Goal: Navigation & Orientation: Find specific page/section

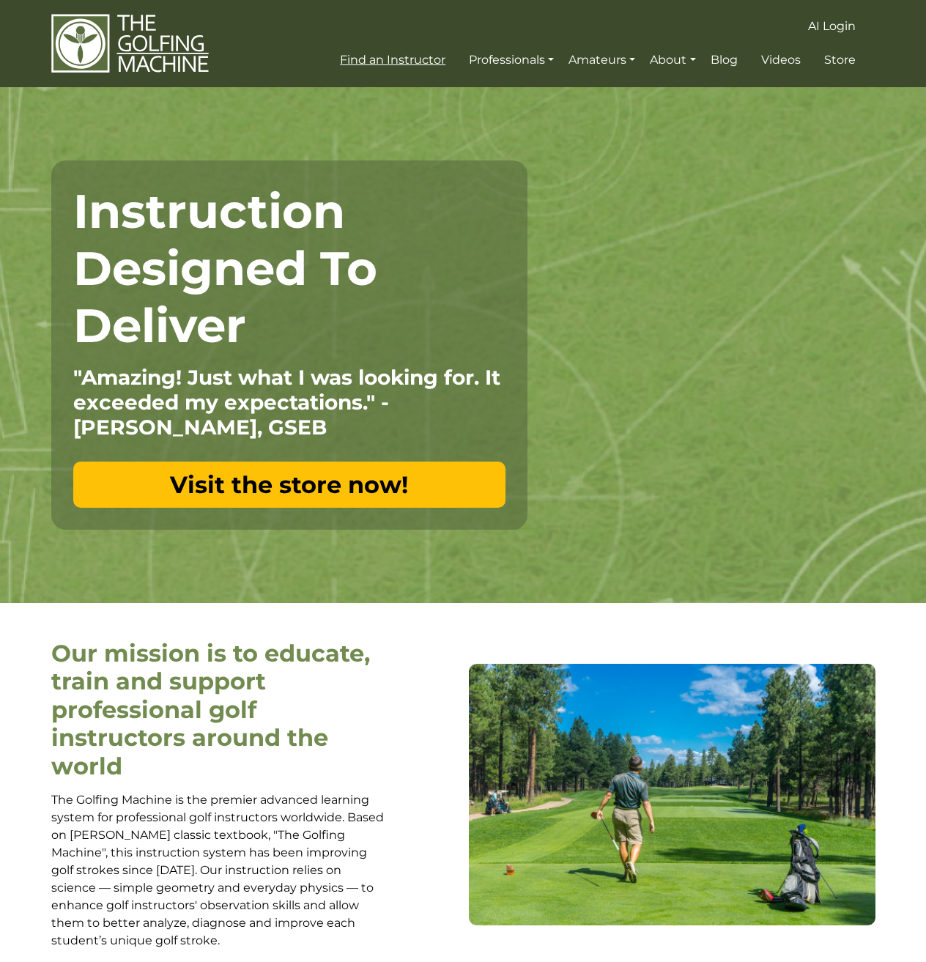
click at [390, 54] on span "Find an Instructor" at bounding box center [393, 60] width 106 height 14
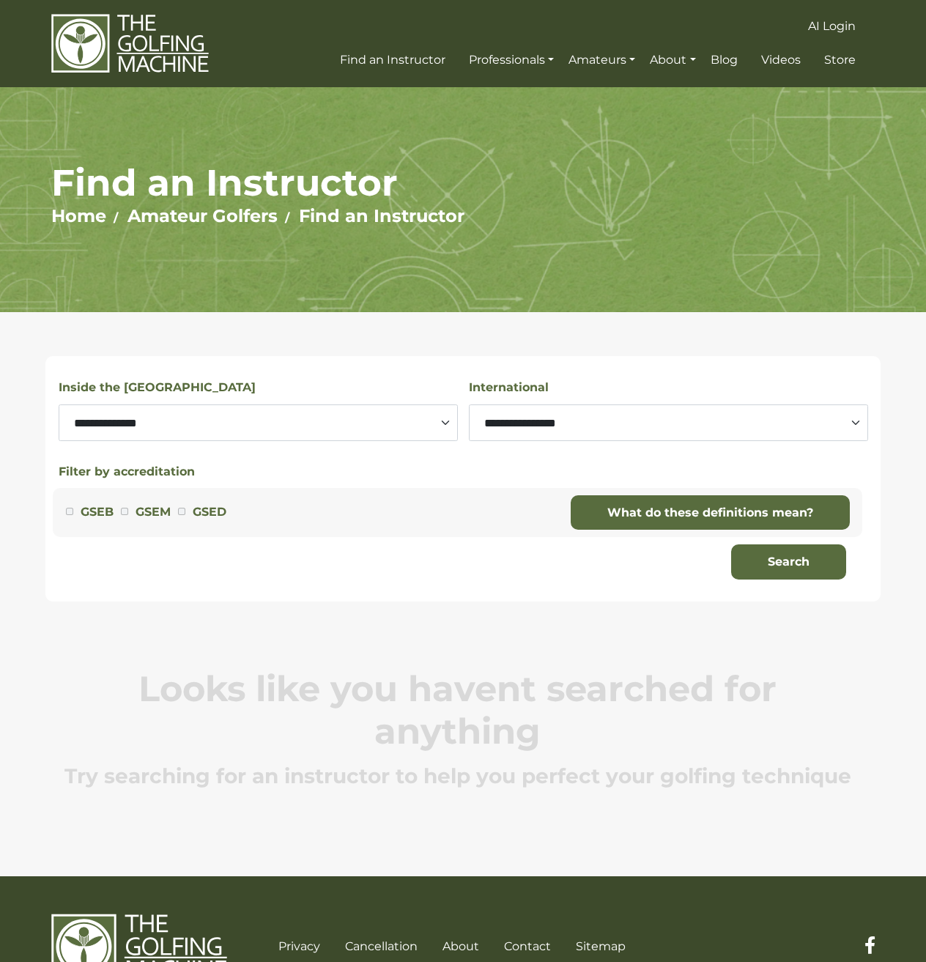
click at [112, 45] on img at bounding box center [130, 43] width 158 height 61
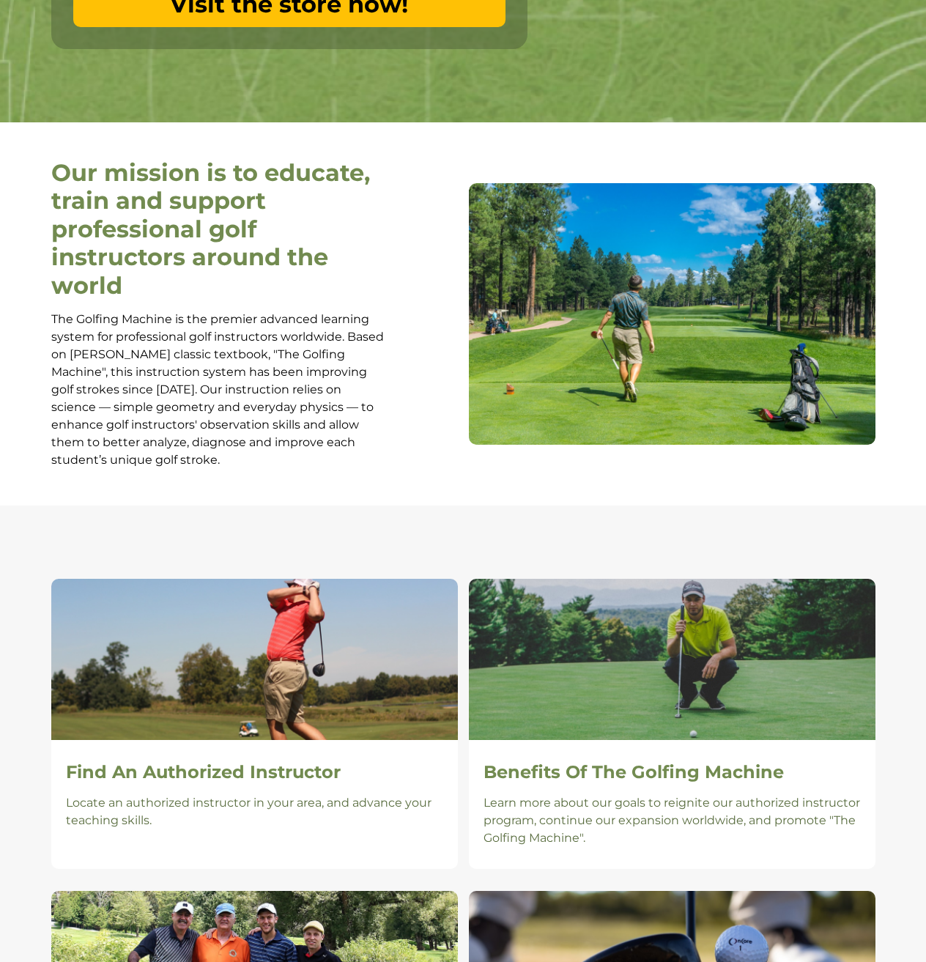
scroll to position [513, 0]
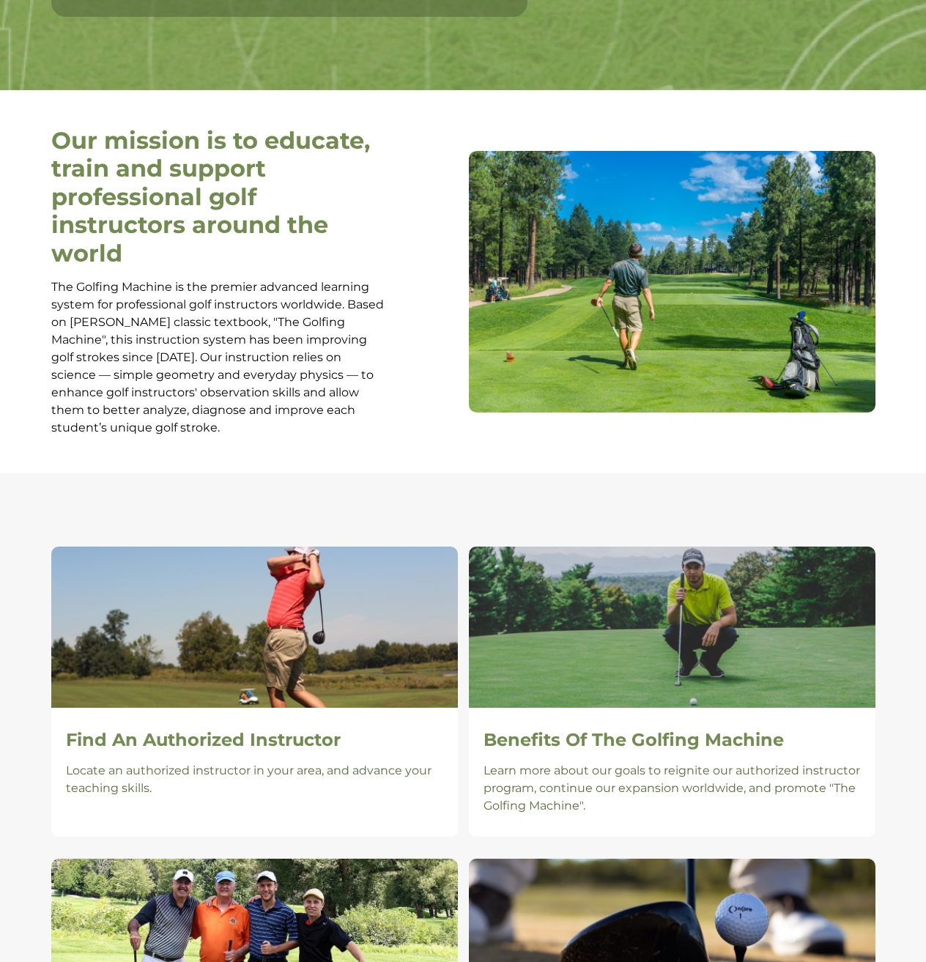
click at [273, 294] on p "The Golfing Machine is the premier advanced learning system for professional go…" at bounding box center [219, 357] width 337 height 158
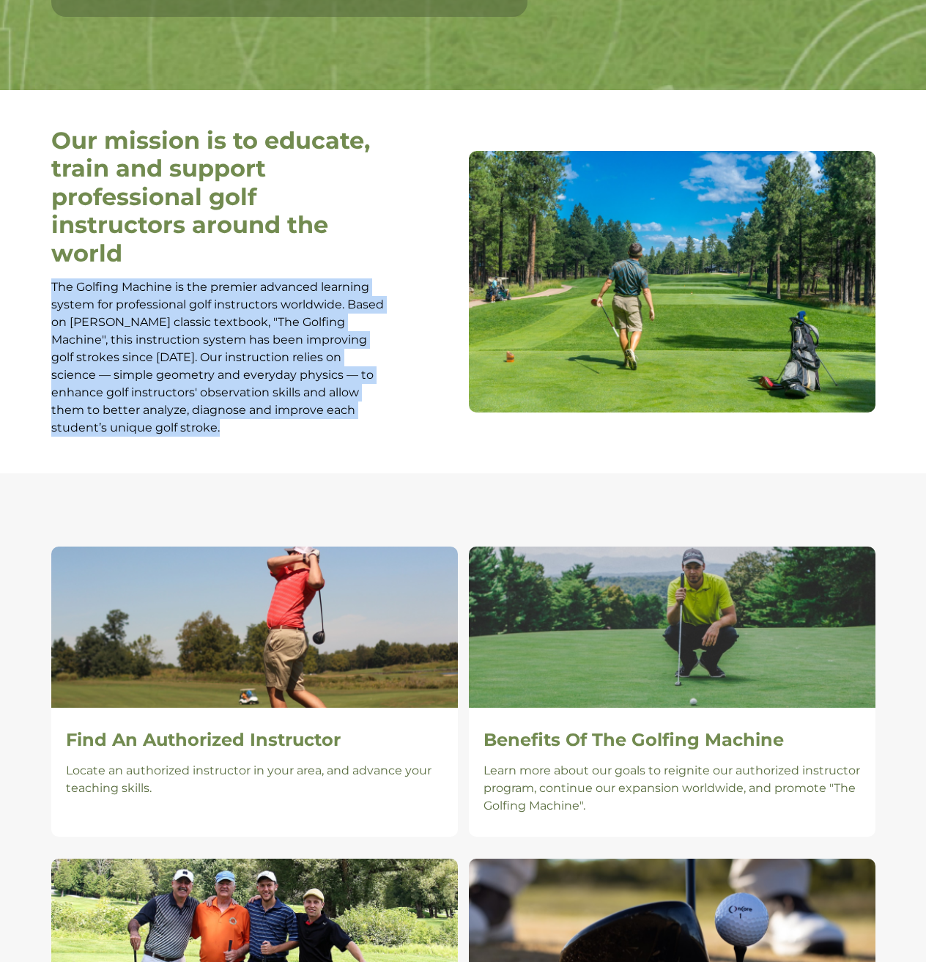
click at [273, 294] on p "The Golfing Machine is the premier advanced learning system for professional go…" at bounding box center [219, 357] width 337 height 158
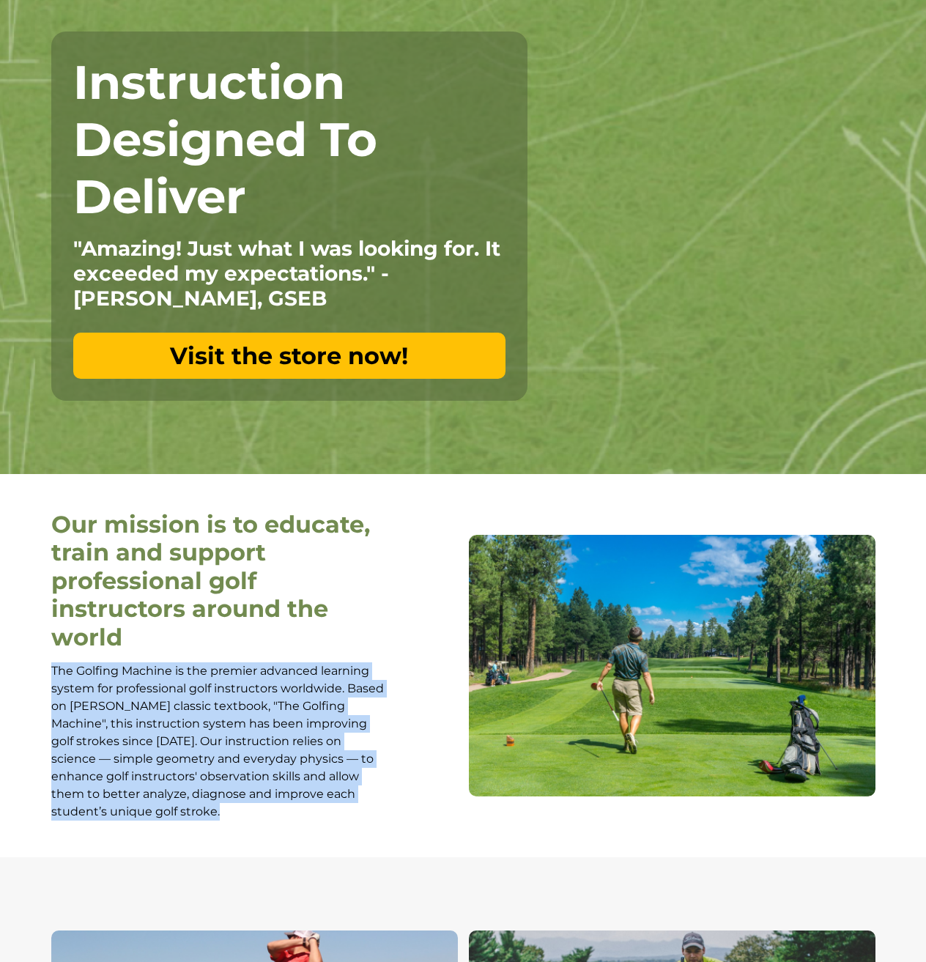
scroll to position [0, 0]
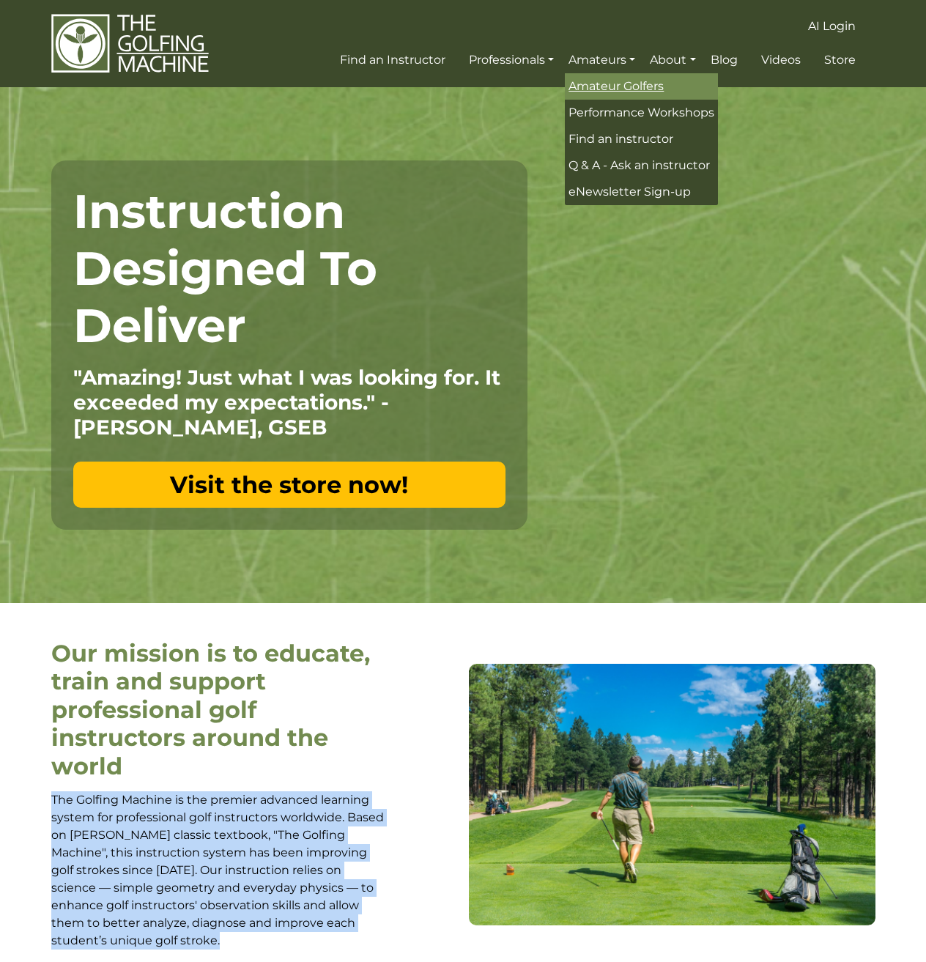
click at [605, 93] on span "Amateur Golfers" at bounding box center [616, 86] width 95 height 14
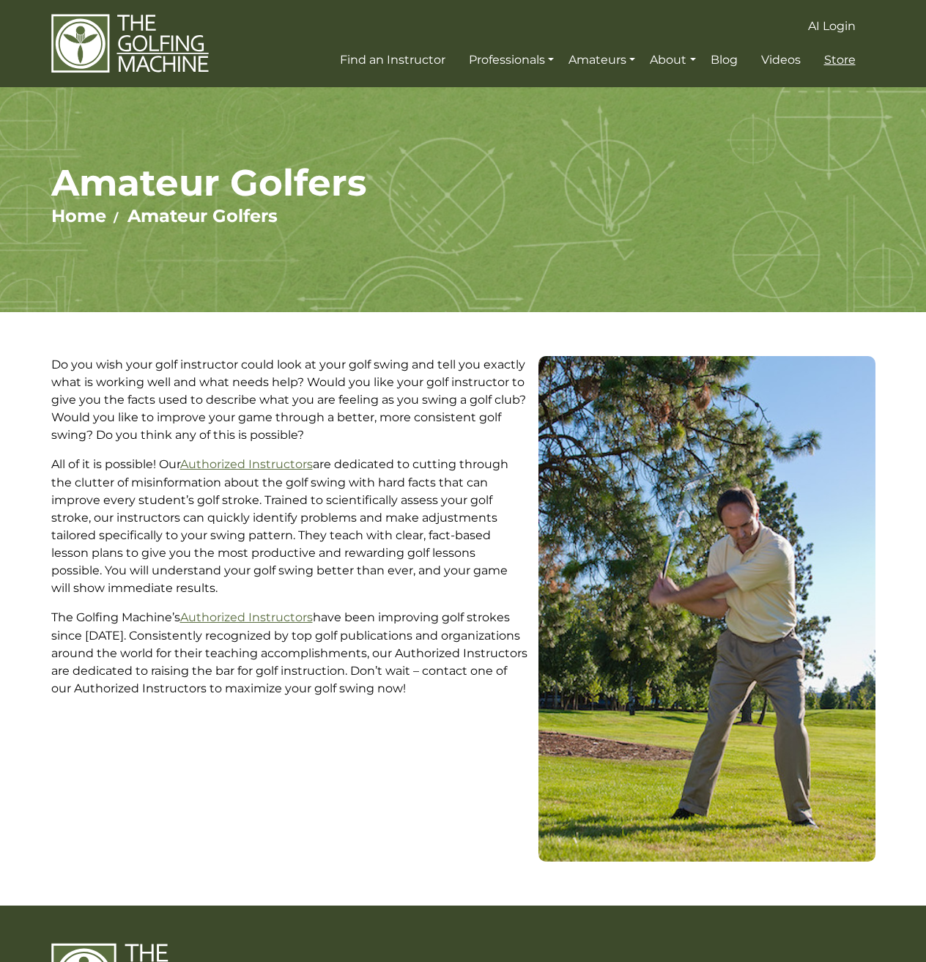
click at [850, 57] on span "Store" at bounding box center [840, 60] width 32 height 14
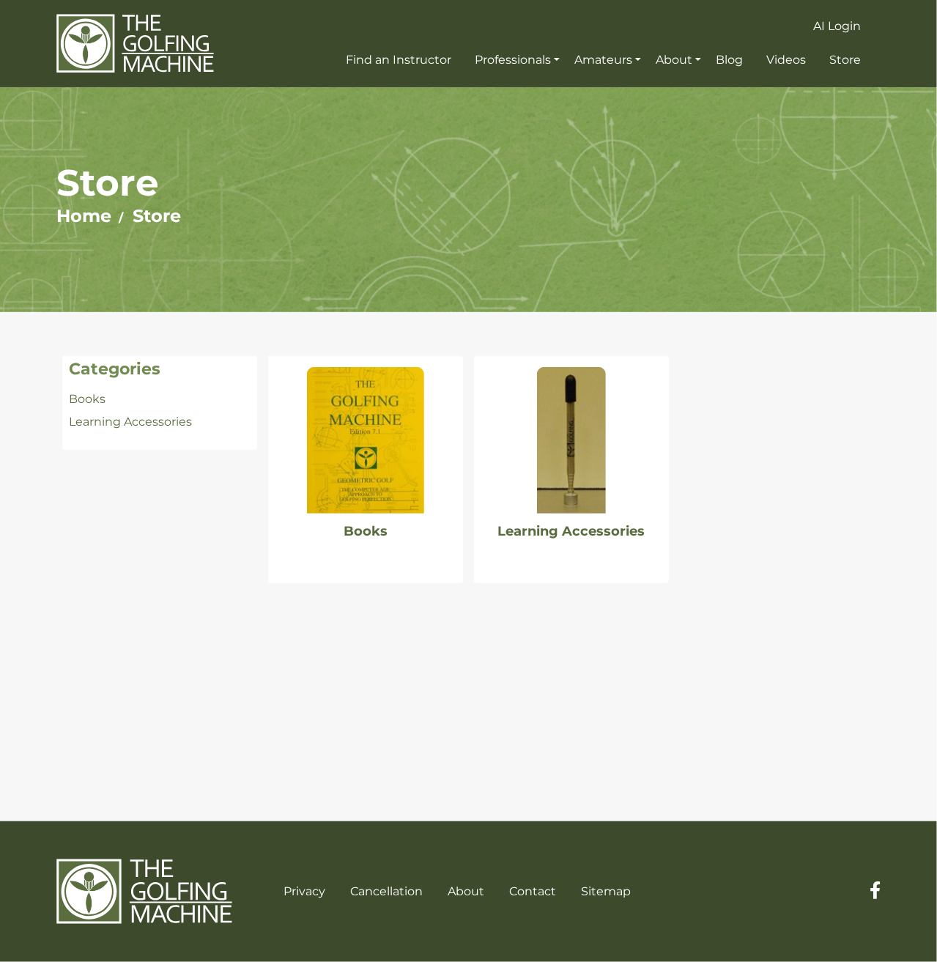
click at [340, 407] on img at bounding box center [365, 440] width 117 height 147
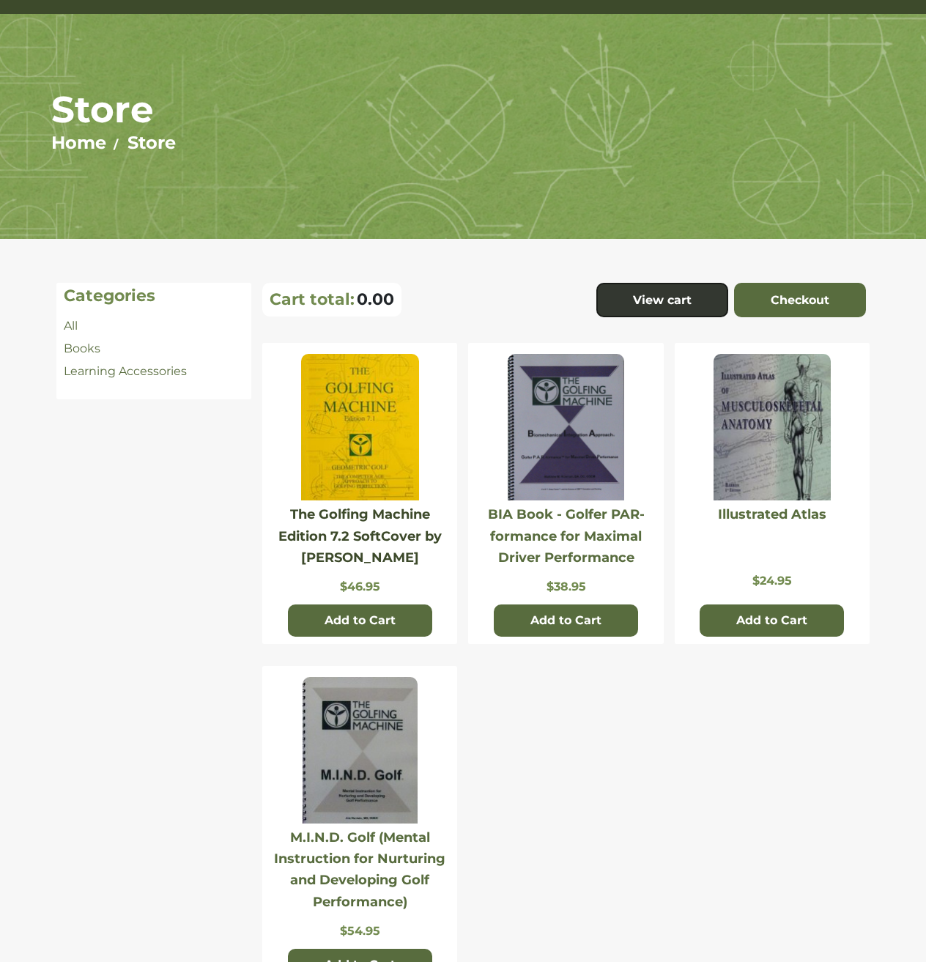
scroll to position [147, 0]
